Goal: Task Accomplishment & Management: Manage account settings

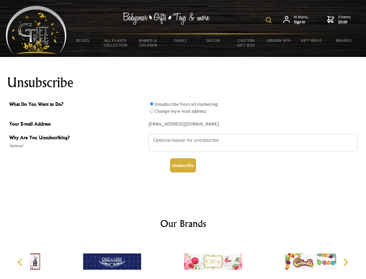
click at [270, 20] on img at bounding box center [269, 20] width 6 height 6
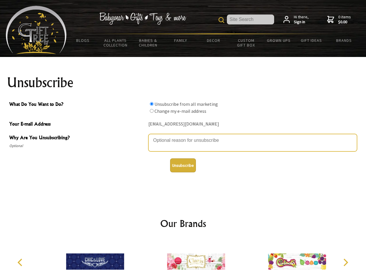
click at [183, 136] on textarea "Why Are You Unsubscribing?" at bounding box center [253, 142] width 209 height 17
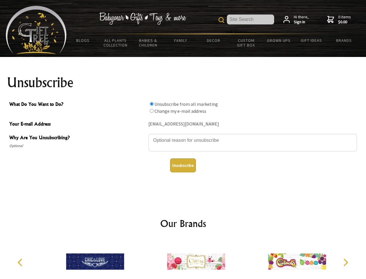
click at [152, 104] on input "What Do You Want to Do?" at bounding box center [152, 104] width 4 height 4
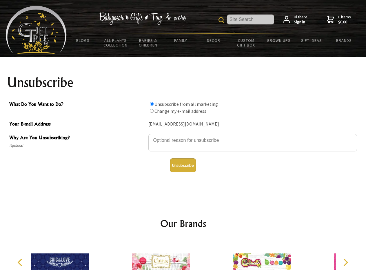
click at [152, 111] on input "What Do You Want to Do?" at bounding box center [152, 111] width 4 height 4
radio input "true"
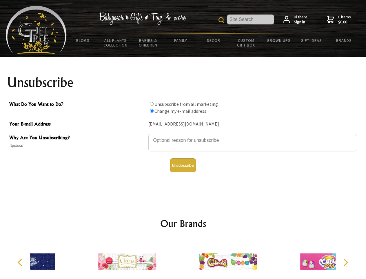
click at [183, 165] on button "Unsubscribe" at bounding box center [183, 165] width 26 height 14
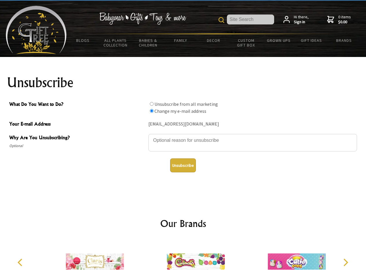
click at [183, 259] on img at bounding box center [196, 261] width 58 height 44
click at [21, 262] on icon "Previous" at bounding box center [21, 262] width 8 height 8
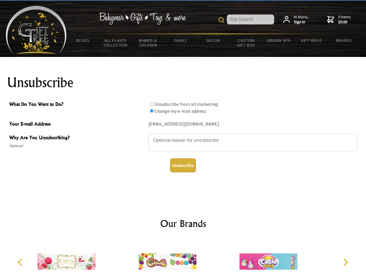
click at [346, 262] on icon "Next" at bounding box center [346, 262] width 8 height 8
